Goal: Information Seeking & Learning: Check status

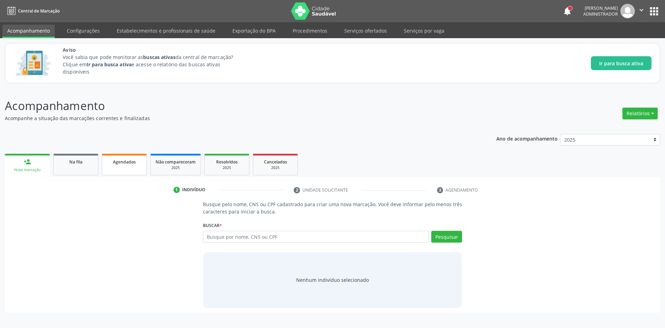
click at [116, 169] on link "Agendados" at bounding box center [124, 164] width 45 height 21
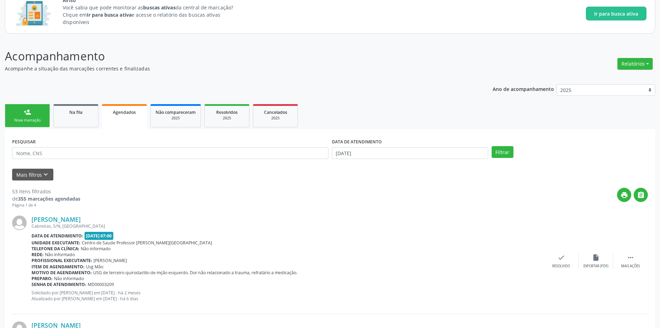
scroll to position [50, 0]
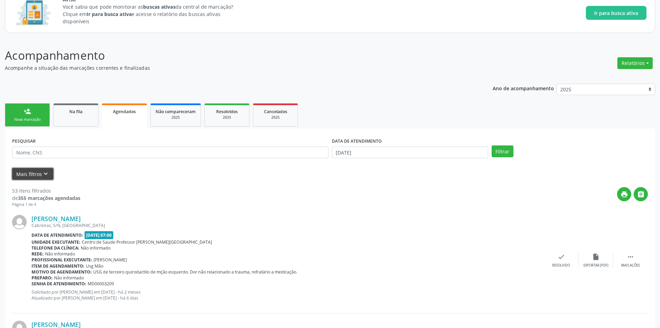
click at [44, 174] on icon "keyboard_arrow_down" at bounding box center [46, 174] width 8 height 8
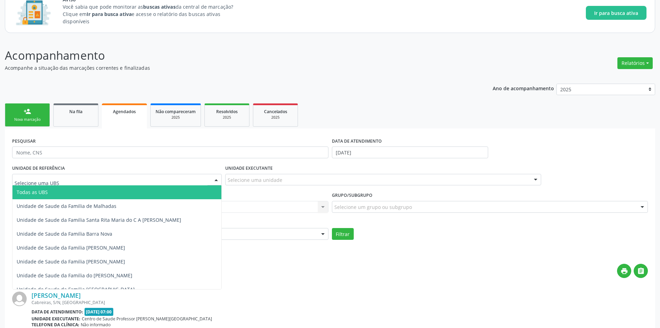
click at [83, 178] on div at bounding box center [117, 180] width 210 height 12
type input "fla"
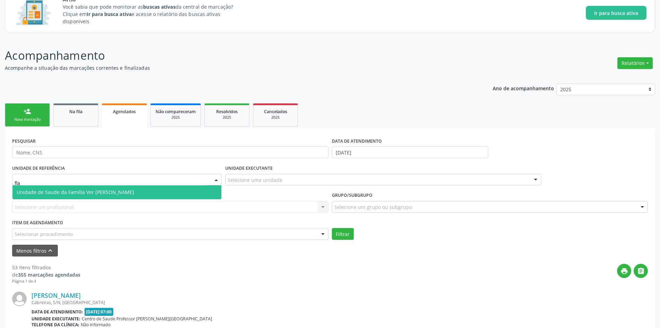
click at [102, 193] on span "Unidade de Saude da Familia Ver [PERSON_NAME]" at bounding box center [75, 192] width 117 height 7
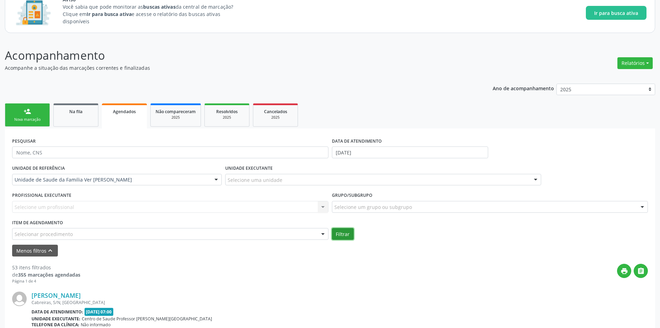
click at [340, 230] on button "Filtrar" at bounding box center [343, 234] width 22 height 12
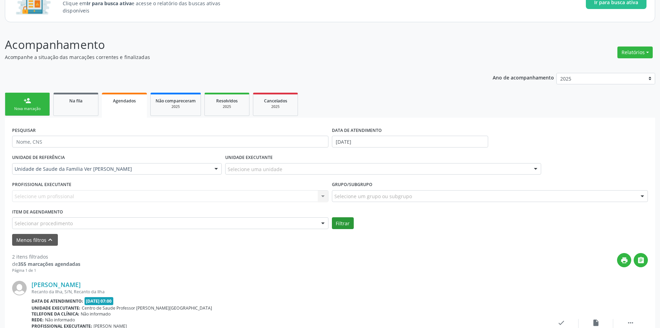
scroll to position [62, 0]
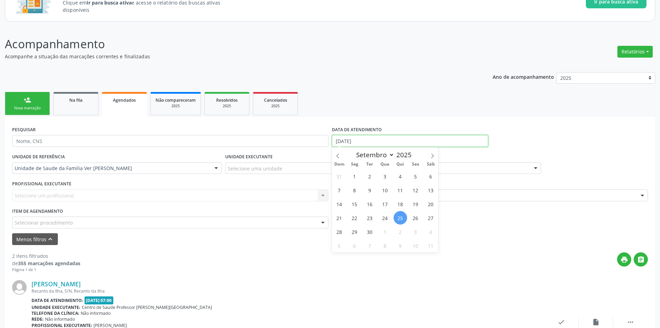
click at [381, 139] on input "[DATE]" at bounding box center [410, 141] width 156 height 12
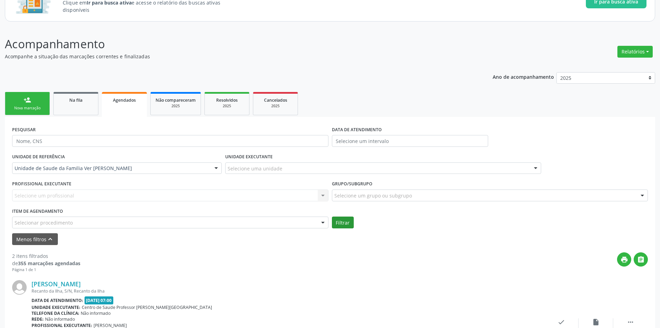
drag, startPoint x: 80, startPoint y: 240, endPoint x: 337, endPoint y: 220, distance: 256.9
click at [337, 220] on form "PESQUISAR DATA DE ATENDIMENTO UNIDADE DE REFERÊNCIA Unidade de Saude da Familia…" at bounding box center [330, 184] width 636 height 121
click at [337, 220] on button "Filtrar" at bounding box center [343, 222] width 22 height 12
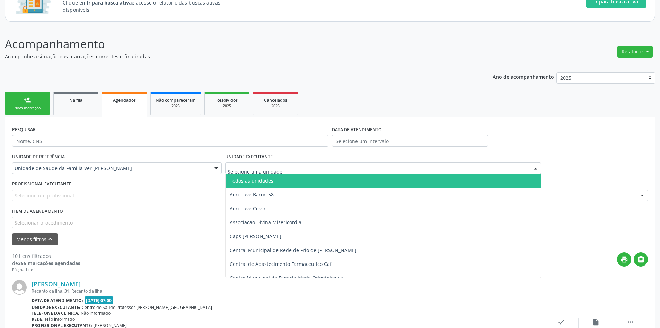
click at [340, 168] on div at bounding box center [383, 168] width 316 height 12
click at [314, 183] on span "Todos as unidades" at bounding box center [384, 181] width 316 height 14
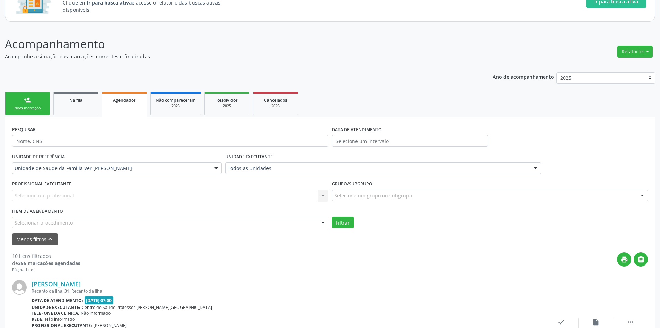
click at [349, 228] on form "PESQUISAR DATA DE ATENDIMENTO UNIDADE DE REFERÊNCIA Unidade de Saude da Familia…" at bounding box center [330, 184] width 636 height 121
click at [342, 222] on button "Filtrar" at bounding box center [343, 222] width 22 height 12
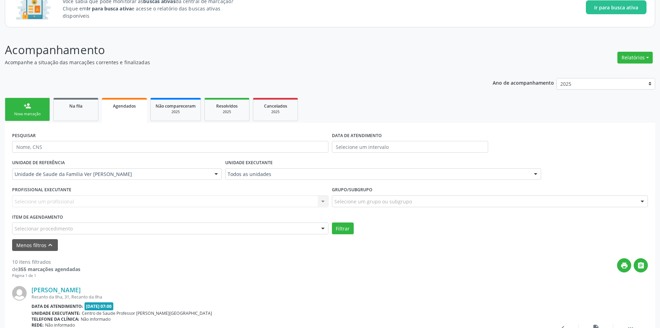
scroll to position [0, 0]
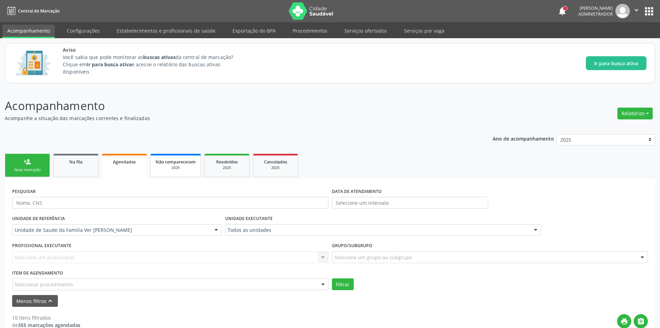
click at [172, 162] on span "Não compareceram" at bounding box center [176, 162] width 40 height 6
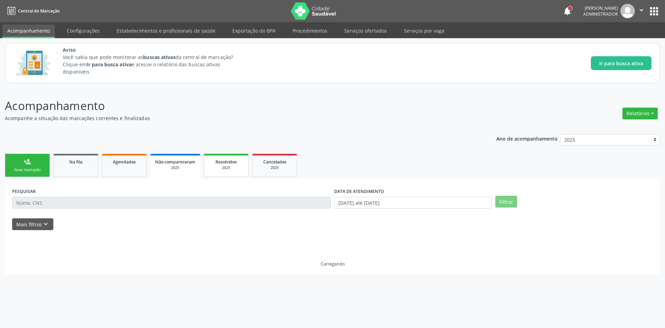
click at [233, 160] on span "Resolvidos" at bounding box center [226, 162] width 21 height 6
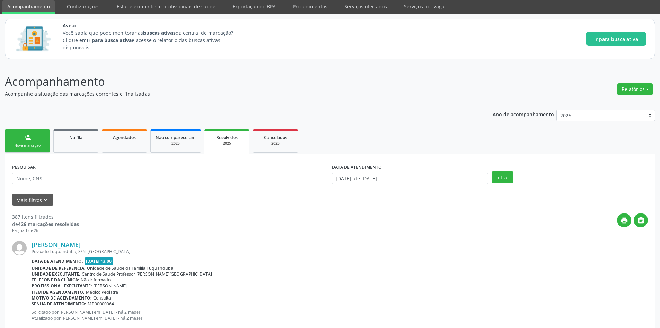
scroll to position [25, 0]
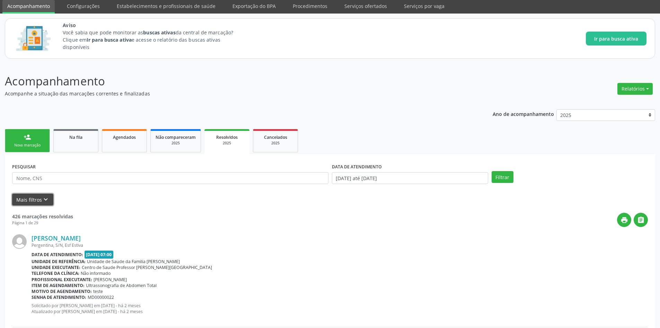
click at [49, 203] on button "Mais filtros keyboard_arrow_down" at bounding box center [32, 199] width 41 height 12
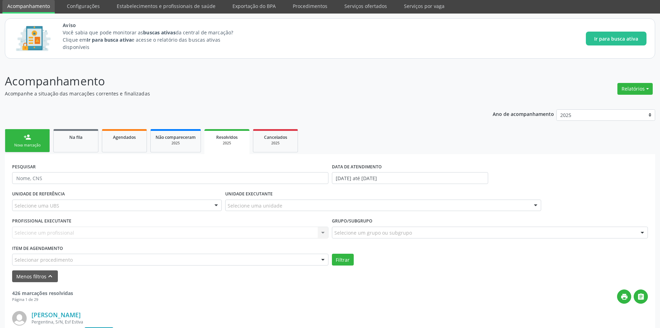
click at [121, 197] on div "UNIDADE DE REFERÊNCIA Selecione uma UBS Todas as UBS Unidade de Saude da Famili…" at bounding box center [116, 202] width 213 height 27
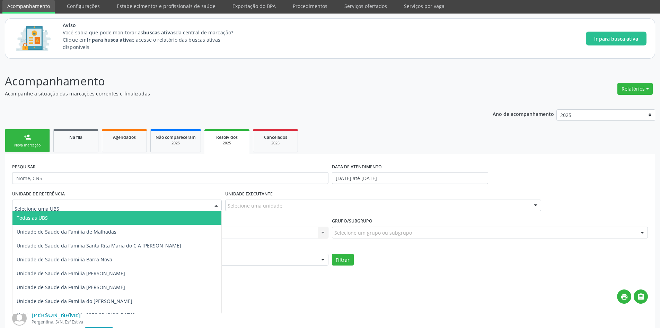
click at [138, 203] on div at bounding box center [117, 205] width 210 height 12
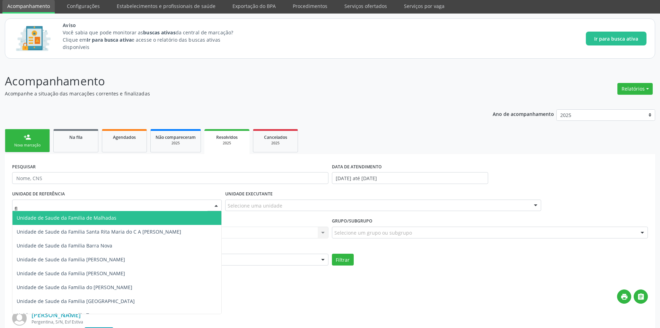
type input "fla"
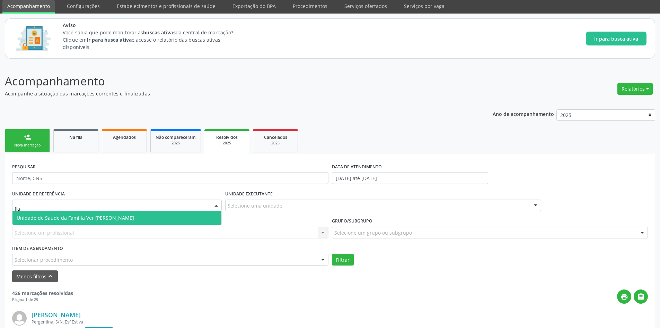
click at [119, 217] on span "Unidade de Saude da Familia Ver [PERSON_NAME]" at bounding box center [75, 217] width 117 height 7
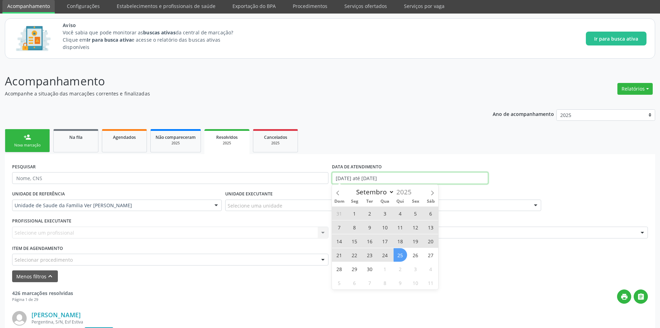
click at [397, 175] on input "[DATE] até [DATE]" at bounding box center [410, 178] width 156 height 12
select select "0"
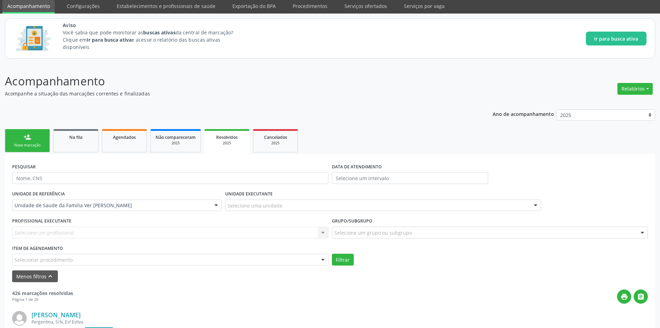
click at [341, 260] on button "Filtrar" at bounding box center [343, 259] width 22 height 12
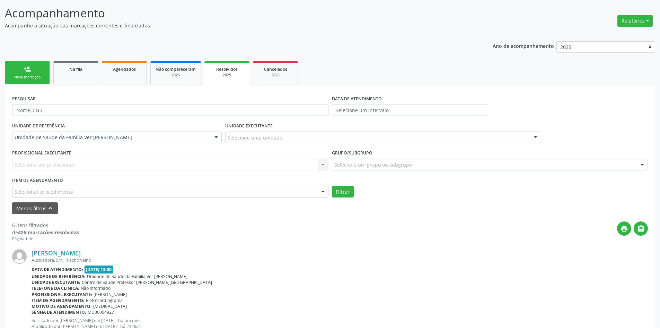
scroll to position [93, 0]
click at [276, 70] on span "Cancelados" at bounding box center [275, 69] width 23 height 6
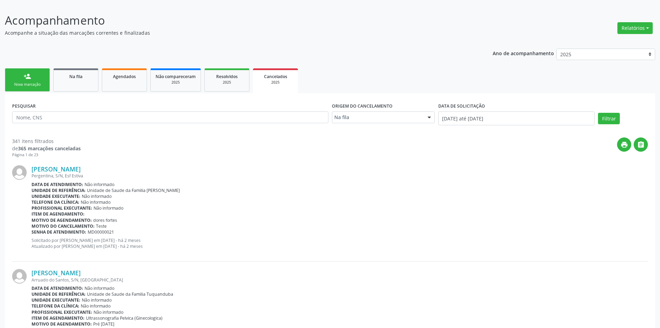
scroll to position [85, 0]
click at [211, 78] on div "Resolvidos" at bounding box center [227, 76] width 35 height 7
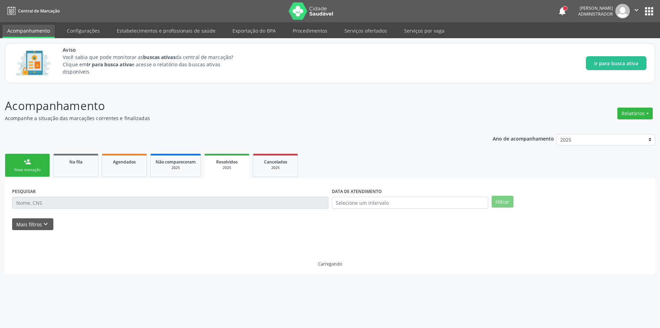
scroll to position [0, 0]
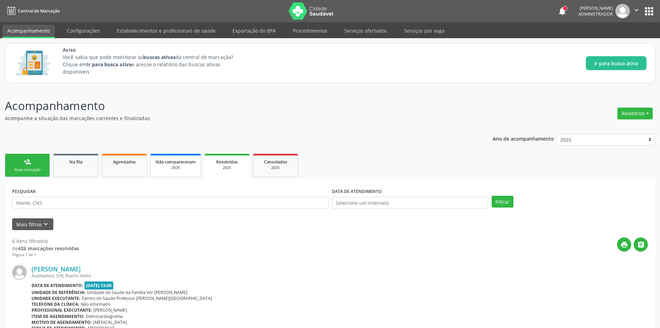
click at [189, 161] on span "Não compareceram" at bounding box center [176, 162] width 40 height 6
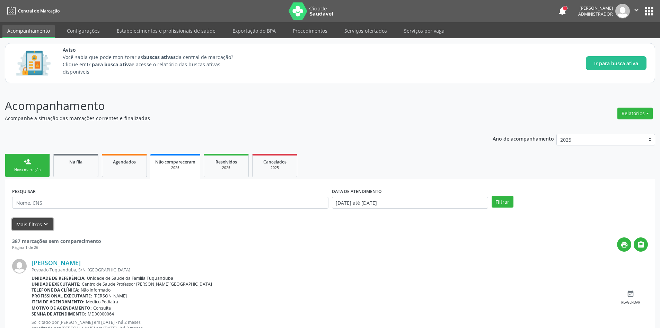
click at [44, 226] on icon "keyboard_arrow_down" at bounding box center [46, 224] width 8 height 8
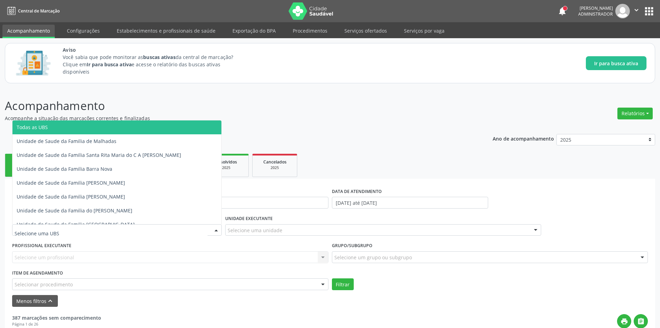
click at [71, 227] on div at bounding box center [117, 230] width 210 height 12
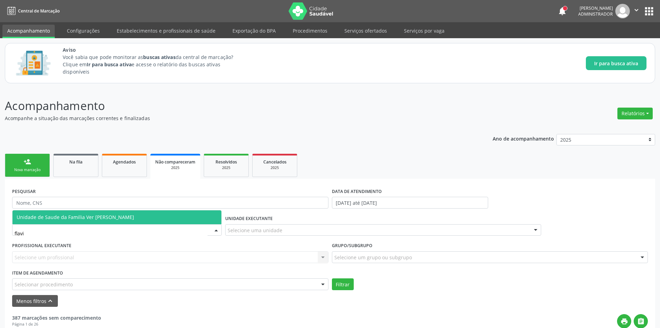
type input "[PERSON_NAME]"
click at [93, 214] on span "Unidade de Saude da Familia Ver [PERSON_NAME]" at bounding box center [75, 216] width 117 height 7
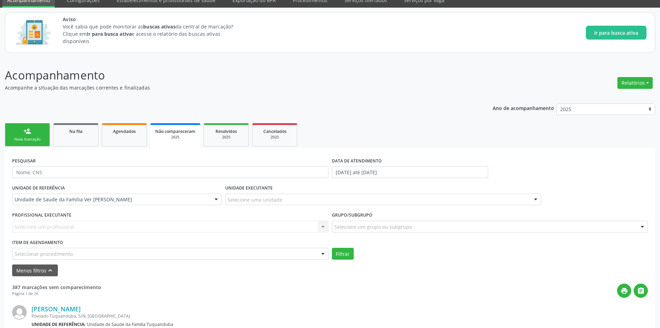
scroll to position [31, 0]
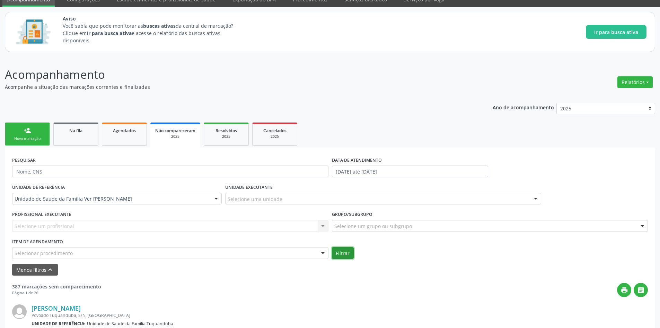
click at [337, 253] on button "Filtrar" at bounding box center [343, 253] width 22 height 12
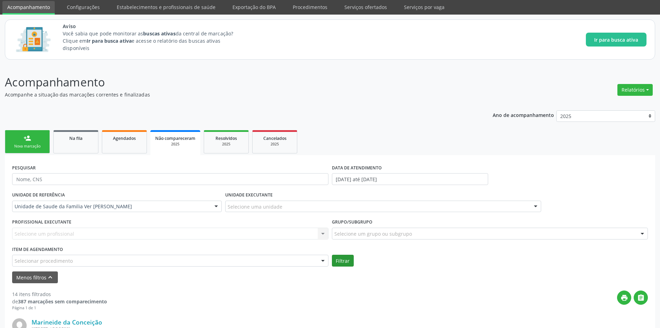
scroll to position [0, 0]
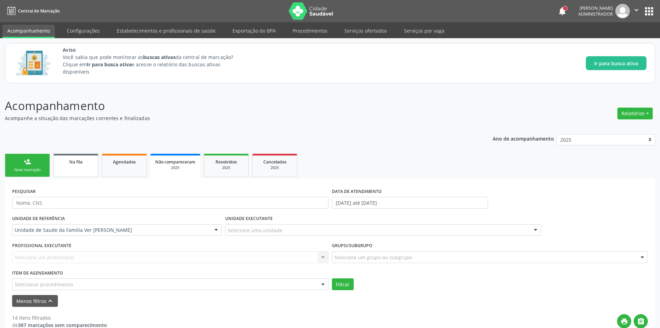
click at [86, 164] on div "Na fila" at bounding box center [76, 161] width 35 height 7
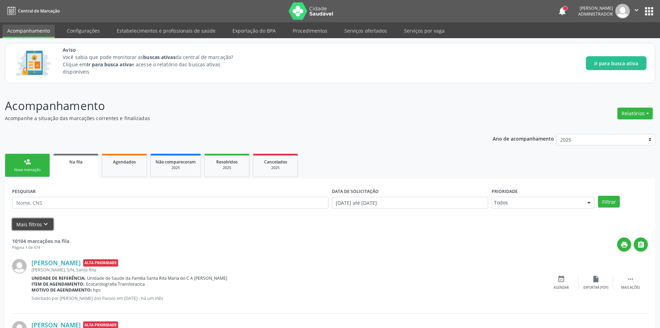
click at [43, 220] on button "Mais filtros keyboard_arrow_down" at bounding box center [32, 224] width 41 height 12
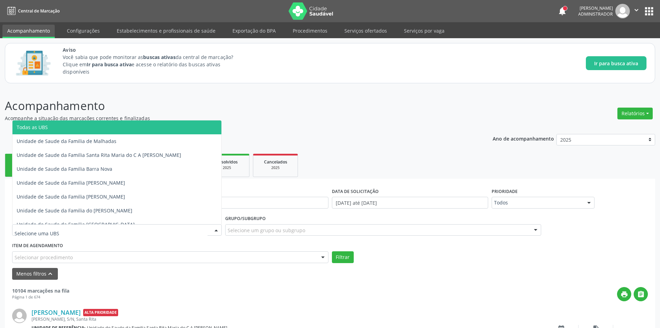
click at [58, 235] on div at bounding box center [117, 230] width 210 height 12
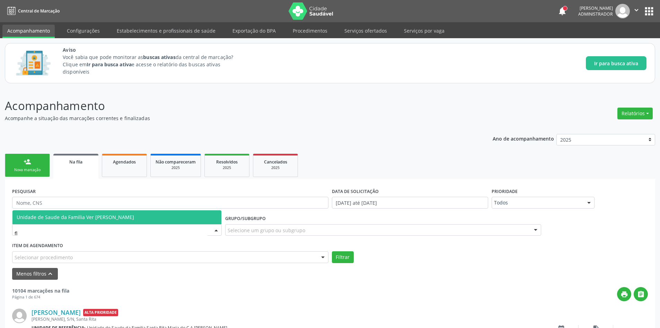
type input "fla"
click at [80, 215] on span "Unidade de Saude da Familia Ver [PERSON_NAME]" at bounding box center [75, 216] width 117 height 7
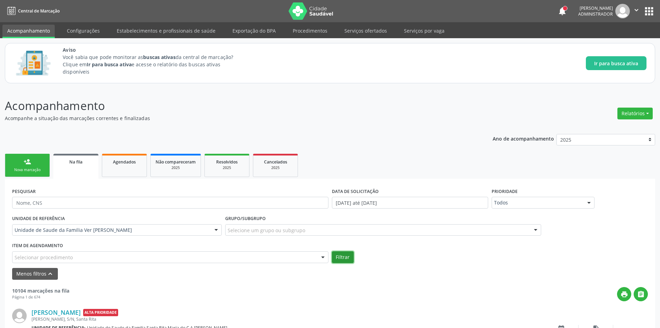
click at [341, 253] on button "Filtrar" at bounding box center [343, 257] width 22 height 12
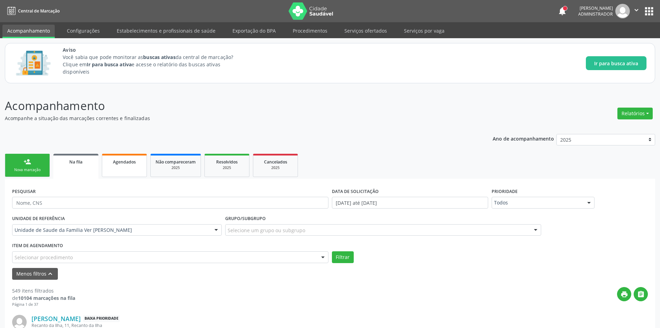
click at [130, 171] on link "Agendados" at bounding box center [124, 165] width 45 height 23
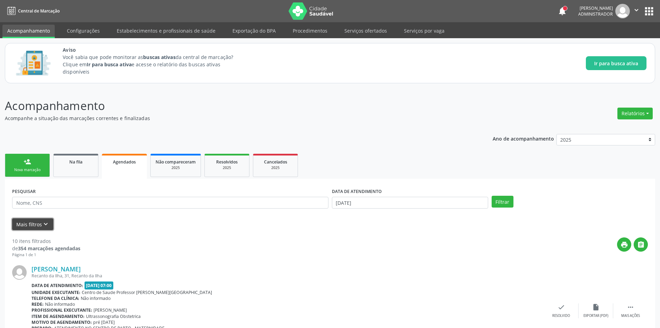
click at [38, 225] on button "Mais filtros keyboard_arrow_down" at bounding box center [32, 224] width 41 height 12
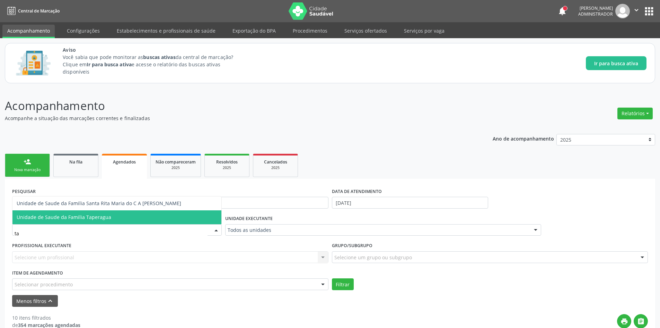
type input "t"
type input "barra"
click at [132, 212] on span "Unidade de Saude da Familia Barra Nova" at bounding box center [116, 217] width 209 height 14
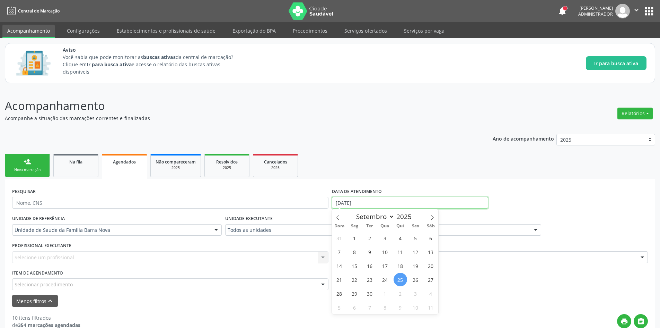
click at [378, 198] on input "[DATE]" at bounding box center [410, 203] width 156 height 12
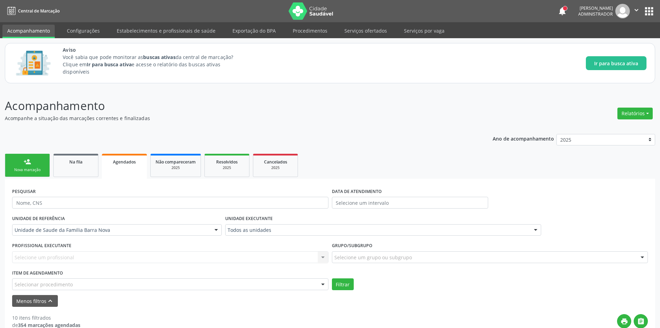
click at [383, 175] on ul "person_add Nova marcação Na fila Agendados Não compareceram 2025 Resolvidos 202…" at bounding box center [330, 165] width 651 height 27
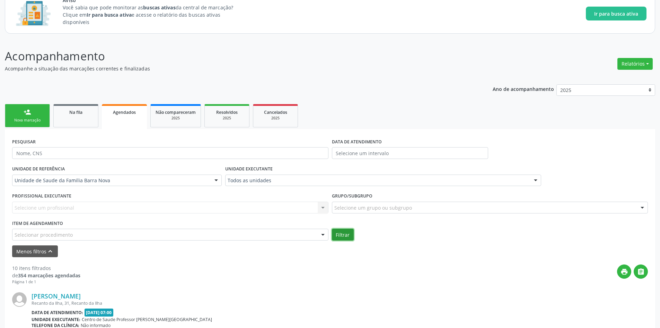
click at [347, 230] on button "Filtrar" at bounding box center [343, 234] width 22 height 12
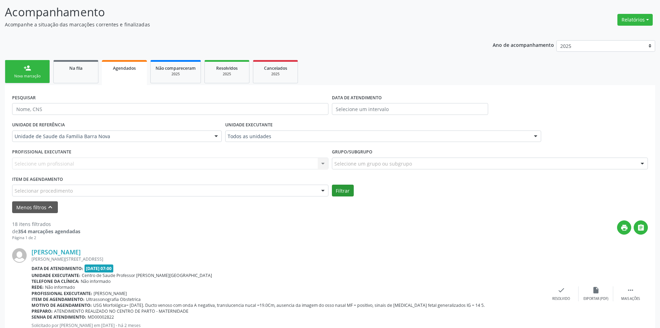
scroll to position [94, 0]
